Goal: Information Seeking & Learning: Learn about a topic

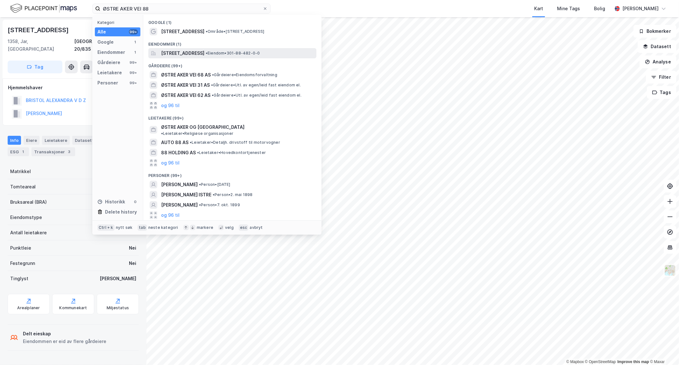
click at [195, 54] on span "[STREET_ADDRESS]" at bounding box center [182, 53] width 43 height 8
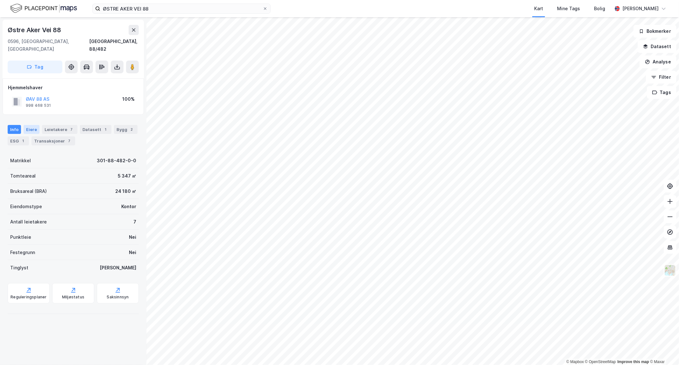
click at [35, 125] on div "Eiere" at bounding box center [32, 129] width 16 height 9
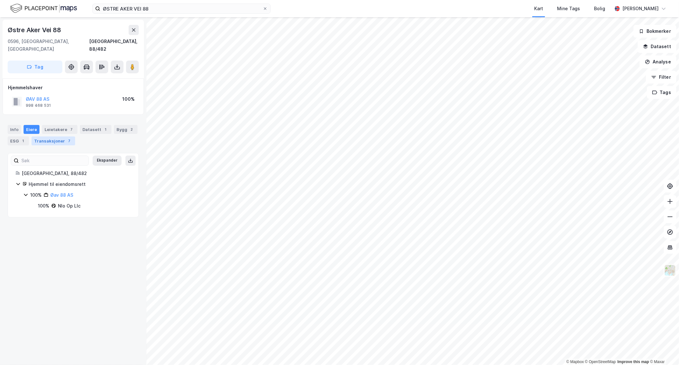
click at [52, 136] on div "Transaksjoner 7" at bounding box center [54, 140] width 44 height 9
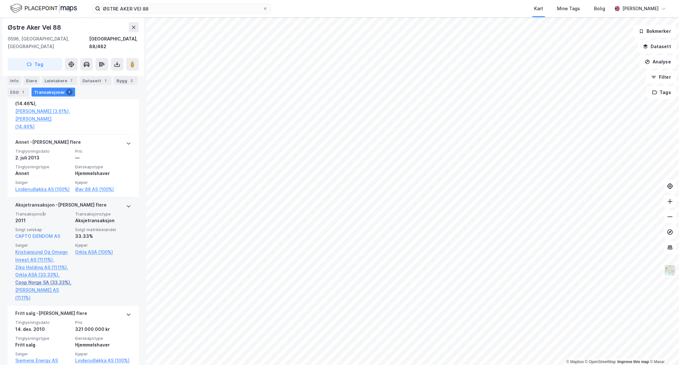
scroll to position [529, 0]
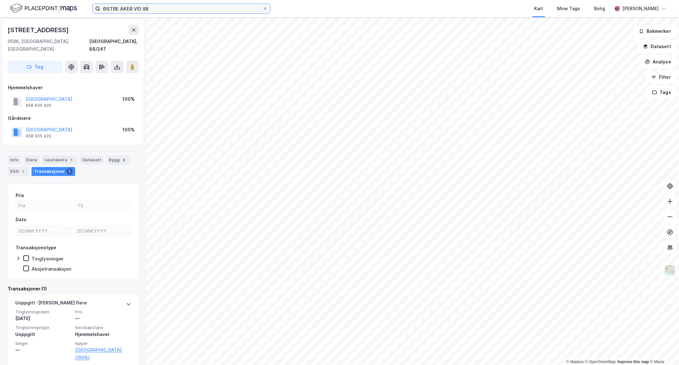
click at [0, 63] on html "ØSTRE AKER VEI 88 Kart Mine Tags [PERSON_NAME] © Mapbox © OpenStreetMap Improve…" at bounding box center [339, 182] width 679 height 365
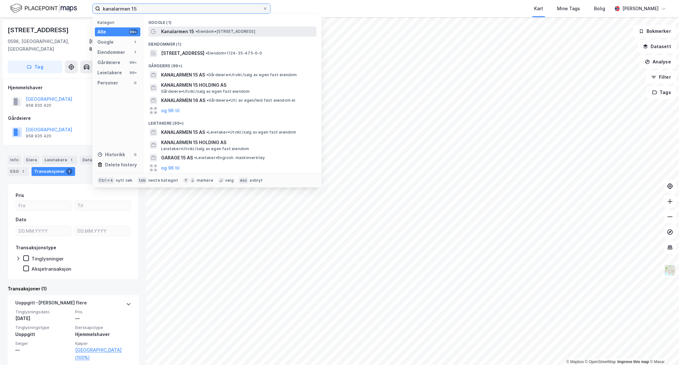
type input "kanalarmen 15"
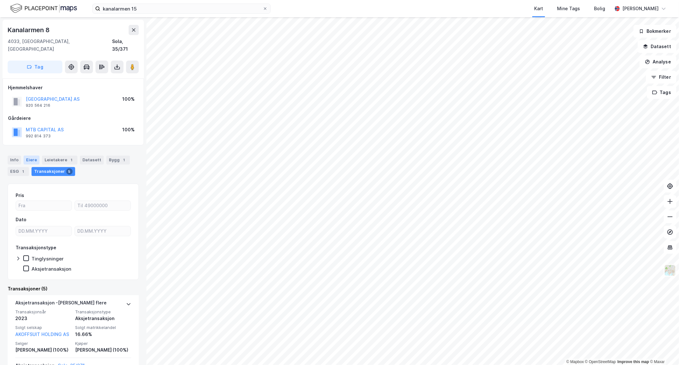
click at [29, 155] on div "Eiere" at bounding box center [32, 159] width 16 height 9
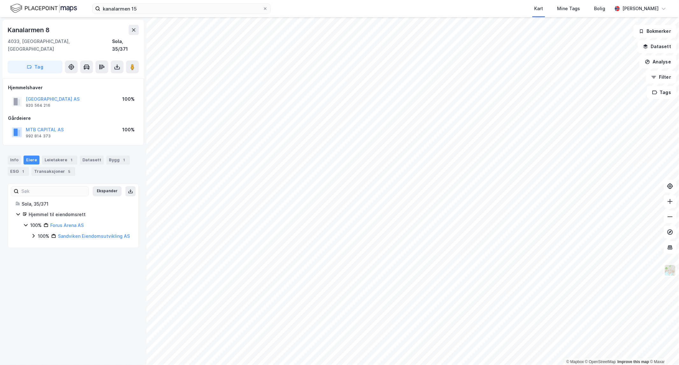
click at [34, 233] on icon at bounding box center [33, 235] width 5 height 5
click at [41, 246] on icon at bounding box center [41, 247] width 2 height 4
click at [52, 277] on div "33% Mce Holding AS" at bounding box center [88, 280] width 85 height 8
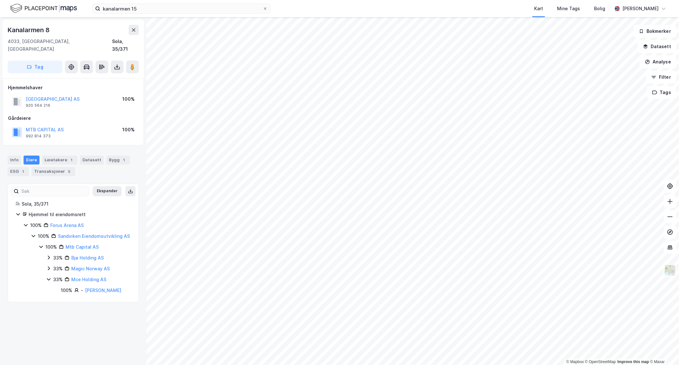
click at [48, 268] on icon at bounding box center [48, 268] width 5 height 5
click at [48, 257] on icon at bounding box center [48, 257] width 5 height 5
click at [51, 167] on div "Transaksjoner 5" at bounding box center [54, 171] width 44 height 9
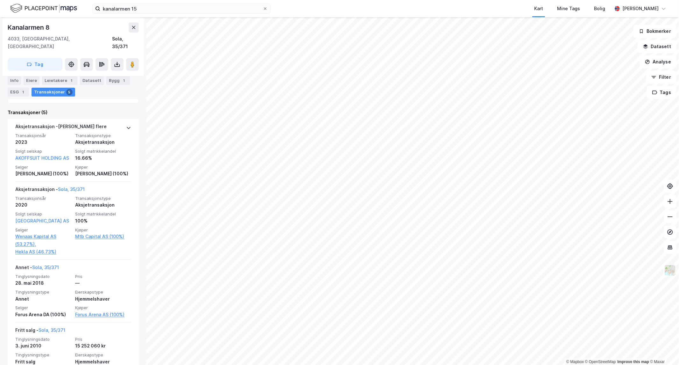
scroll to position [176, 0]
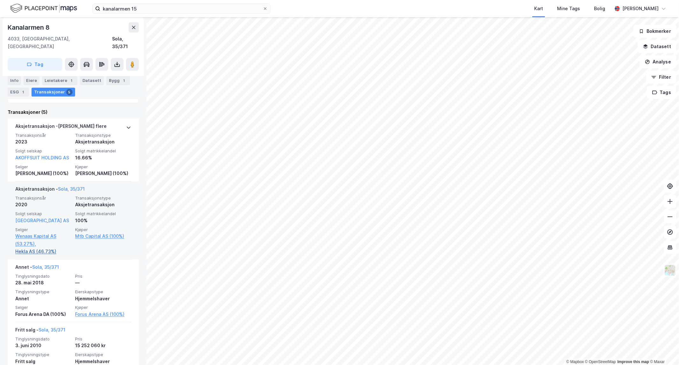
click at [26, 255] on link "Hekla AS (46.73%)" at bounding box center [43, 252] width 56 height 8
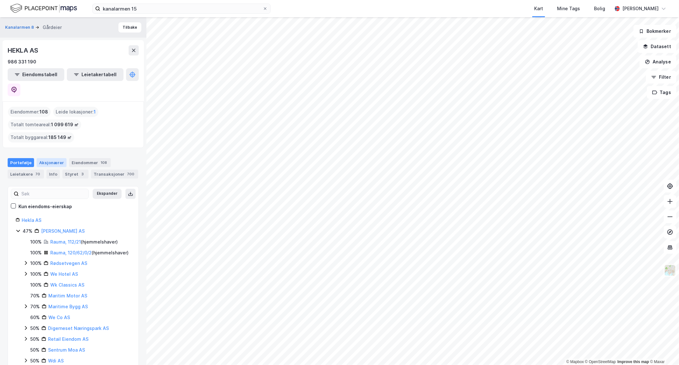
click at [42, 158] on div "Aksjonærer" at bounding box center [52, 162] width 30 height 9
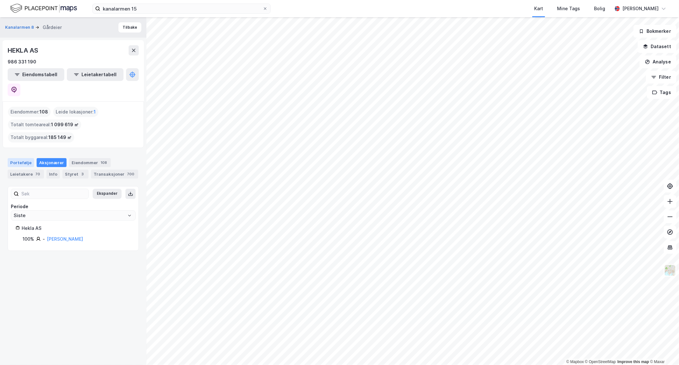
click at [26, 158] on div "Portefølje" at bounding box center [21, 162] width 26 height 9
click at [122, 25] on button "Tilbake" at bounding box center [130, 27] width 23 height 10
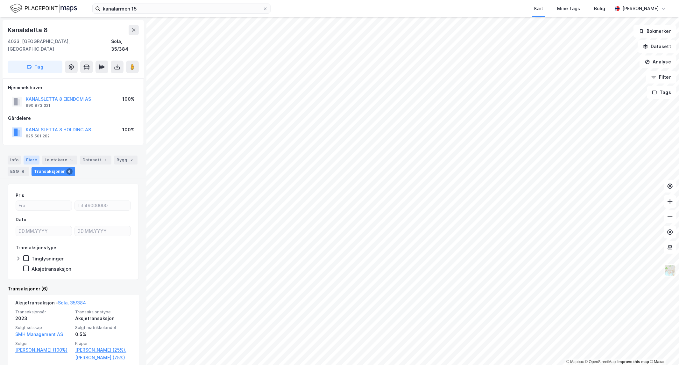
click at [33, 155] on div "Eiere" at bounding box center [32, 159] width 16 height 9
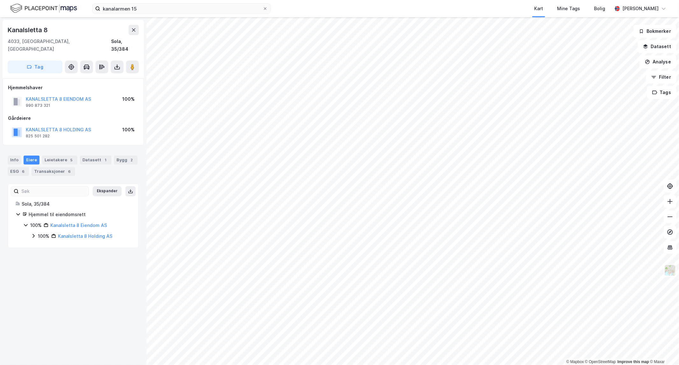
click at [34, 233] on icon at bounding box center [33, 235] width 5 height 5
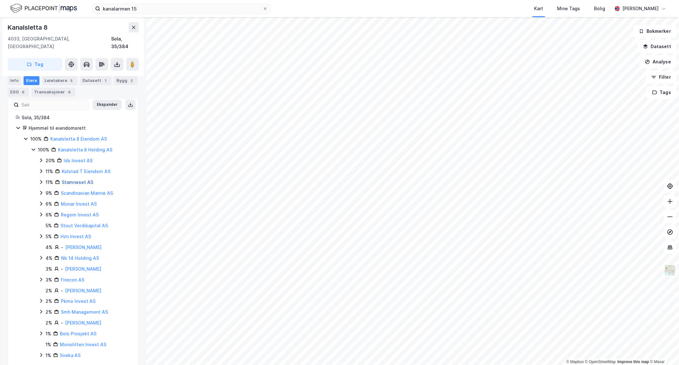
scroll to position [89, 0]
click at [103, 81] on div "1" at bounding box center [106, 80] width 6 height 6
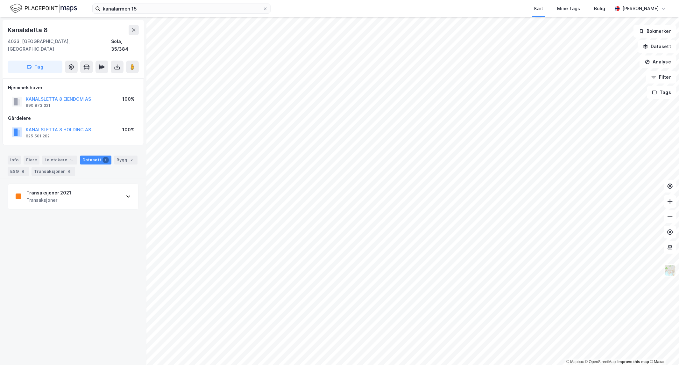
click at [69, 186] on div "Transaksjoner 2021 Transaksjoner" at bounding box center [73, 196] width 131 height 25
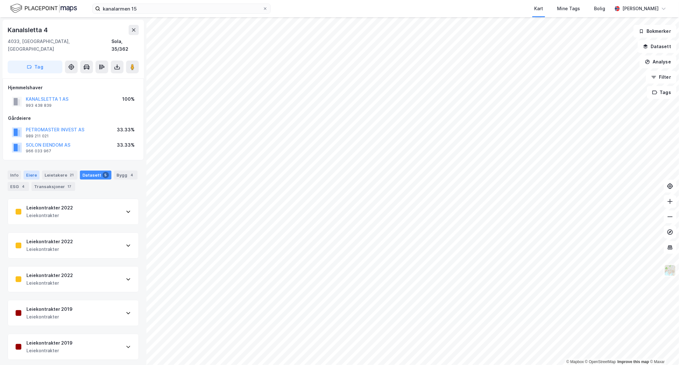
click at [31, 170] on div "Eiere" at bounding box center [32, 174] width 16 height 9
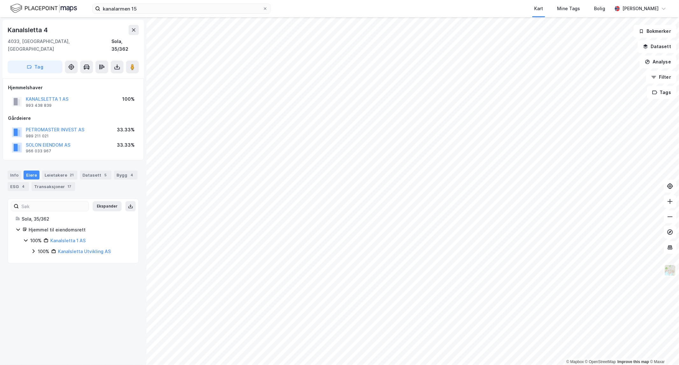
click at [30, 244] on div "100% Kanalsletta 1 AS 100% Kanalsletta Utvikling AS" at bounding box center [77, 246] width 108 height 18
click at [33, 249] on icon at bounding box center [33, 251] width 2 height 4
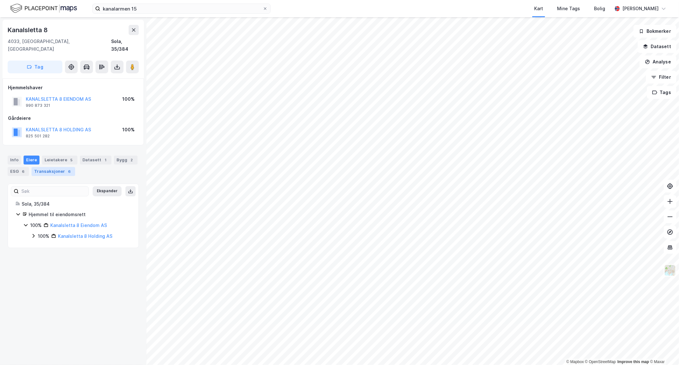
click at [61, 167] on div "Transaksjoner 6" at bounding box center [54, 171] width 44 height 9
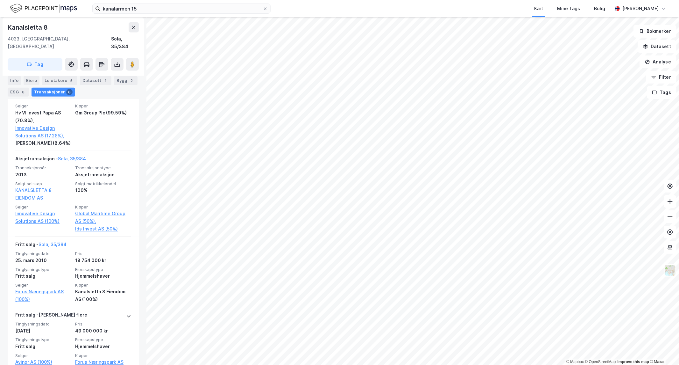
scroll to position [428, 0]
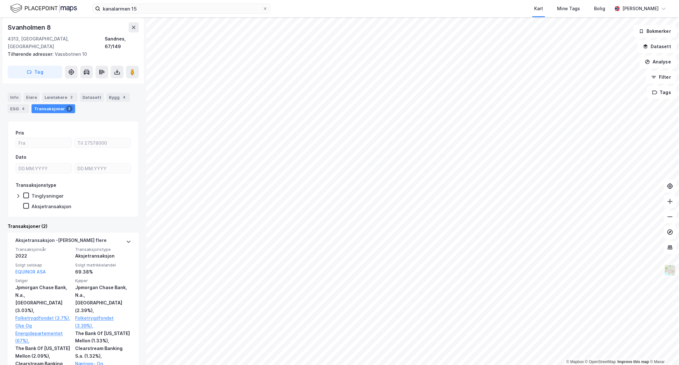
scroll to position [70, 0]
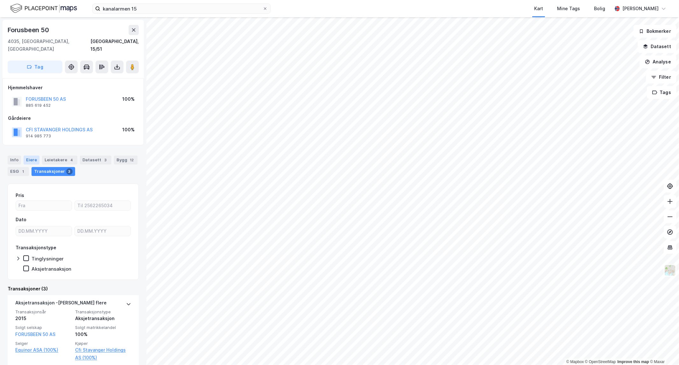
click at [34, 155] on div "Eiere" at bounding box center [32, 159] width 16 height 9
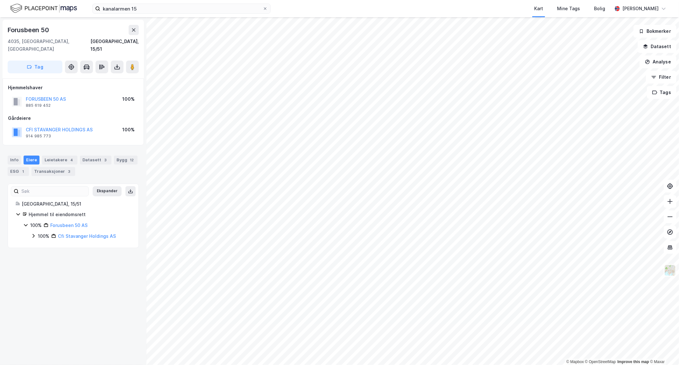
click at [33, 234] on icon at bounding box center [33, 236] width 2 height 4
click at [33, 233] on icon at bounding box center [33, 235] width 5 height 5
click at [74, 233] on link "Cfi Stavanger Holdings AS" at bounding box center [87, 235] width 58 height 5
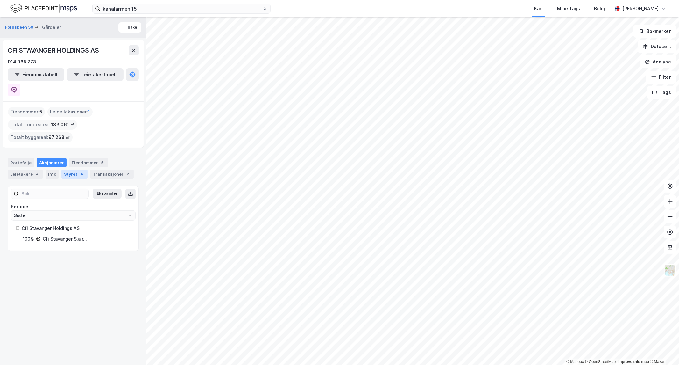
click at [71, 169] on div "Styret 4" at bounding box center [74, 173] width 26 height 9
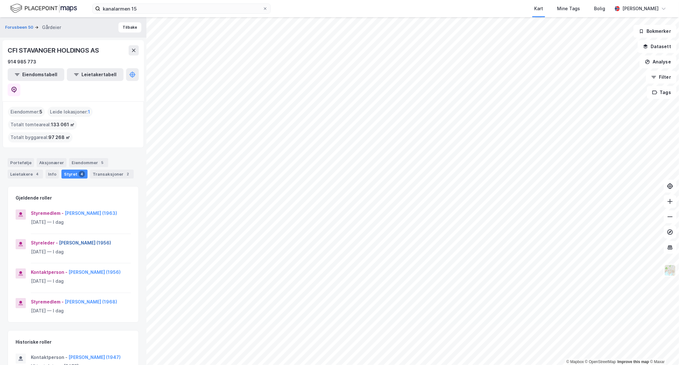
click at [0, 0] on button "[PERSON_NAME] (1956)" at bounding box center [0, 0] width 0 height 0
click at [131, 35] on div "Forusbeen 50 Gårdeier Tilbake" at bounding box center [73, 27] width 147 height 20
click at [131, 29] on button "Tilbake" at bounding box center [130, 27] width 23 height 10
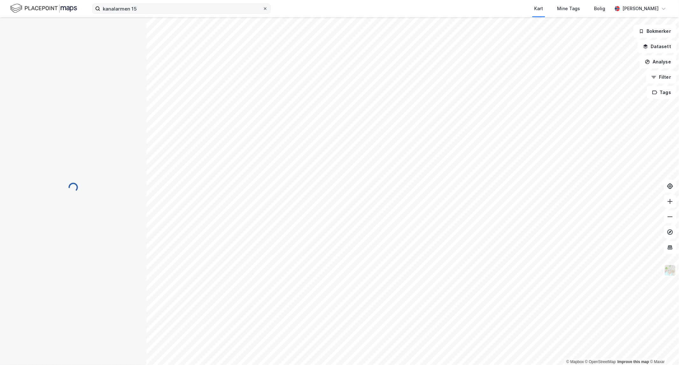
click at [263, 10] on span at bounding box center [265, 8] width 5 height 5
click at [263, 10] on input "kanalarmen 15" at bounding box center [181, 9] width 162 height 10
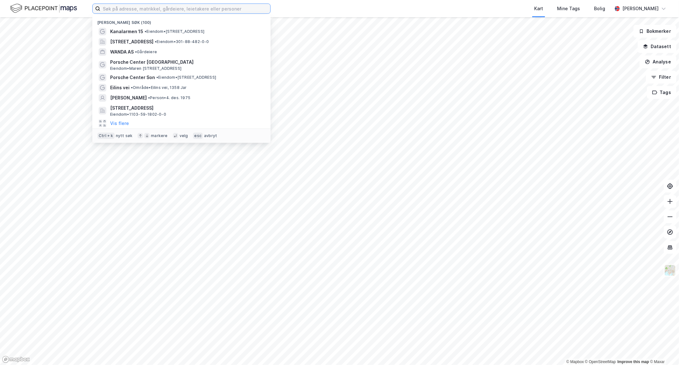
drag, startPoint x: 266, startPoint y: 8, endPoint x: 236, endPoint y: 7, distance: 30.0
click at [266, 8] on input at bounding box center [185, 9] width 170 height 10
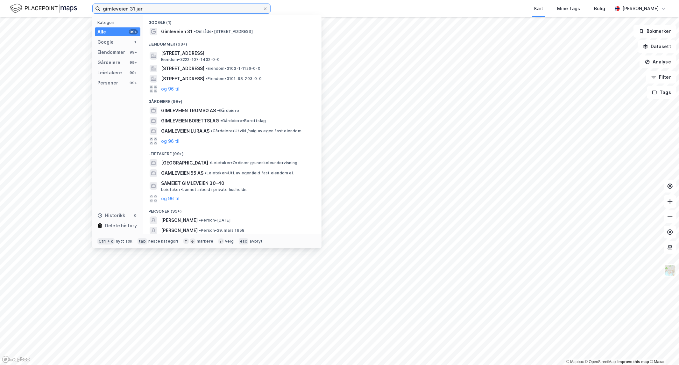
type input "gimleveien 31 jar"
click at [185, 32] on span "Gimleveien 31" at bounding box center [177, 32] width 32 height 8
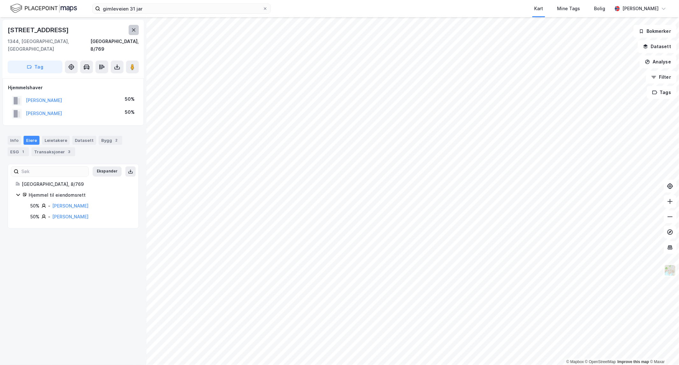
click at [135, 34] on button at bounding box center [134, 30] width 10 height 10
click at [47, 147] on div "Transaksjoner 3" at bounding box center [54, 151] width 44 height 9
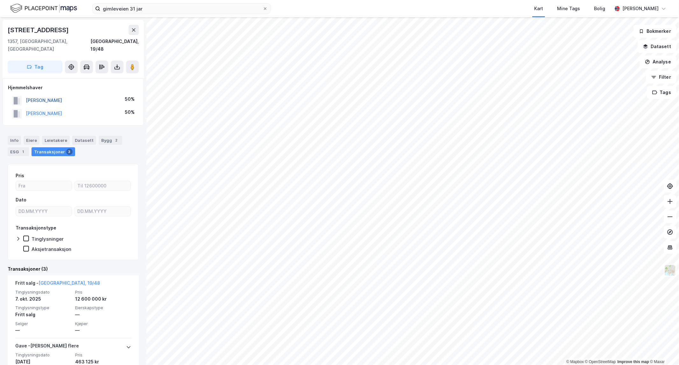
click at [0, 0] on button "[PERSON_NAME]" at bounding box center [0, 0] width 0 height 0
click at [55, 110] on div "[PERSON_NAME]" at bounding box center [44, 114] width 36 height 8
click at [0, 0] on button "[PERSON_NAME]" at bounding box center [0, 0] width 0 height 0
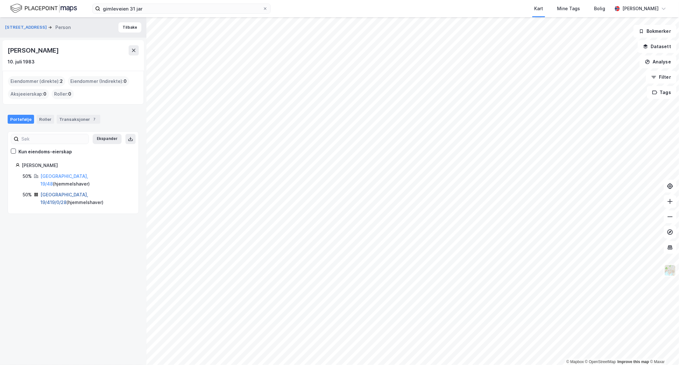
click at [49, 192] on link "[GEOGRAPHIC_DATA], 19/419/0/28" at bounding box center [64, 198] width 48 height 13
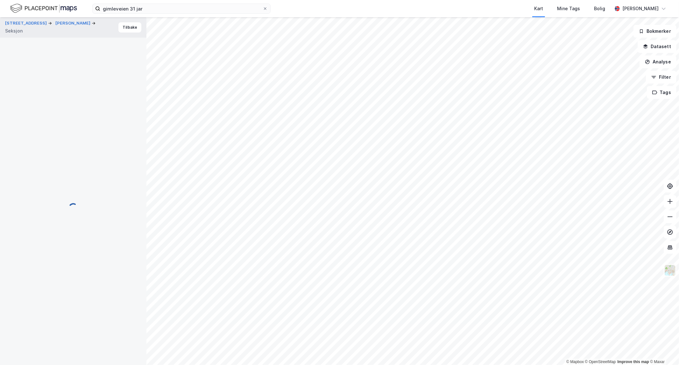
scroll to position [1, 0]
